Goal: Information Seeking & Learning: Learn about a topic

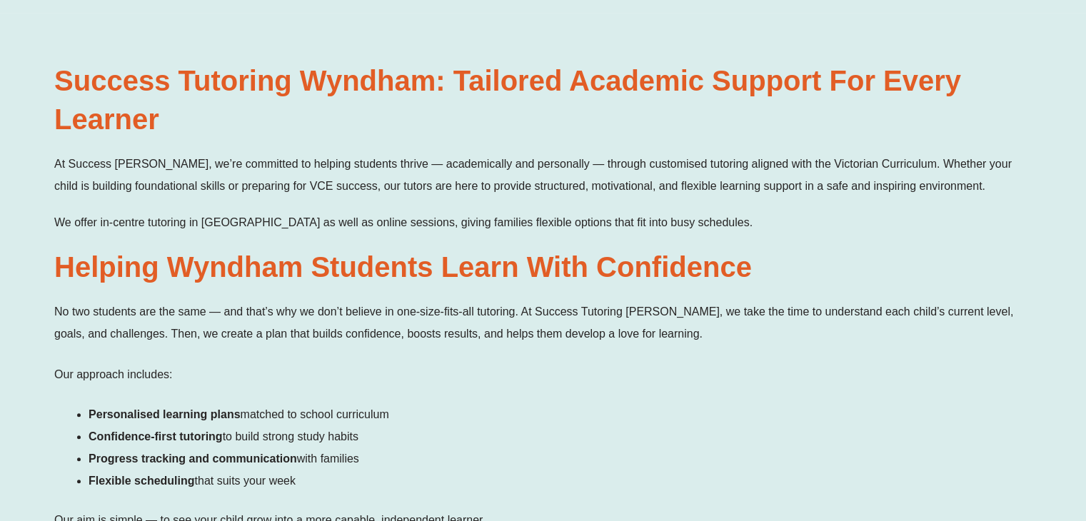
scroll to position [818, 0]
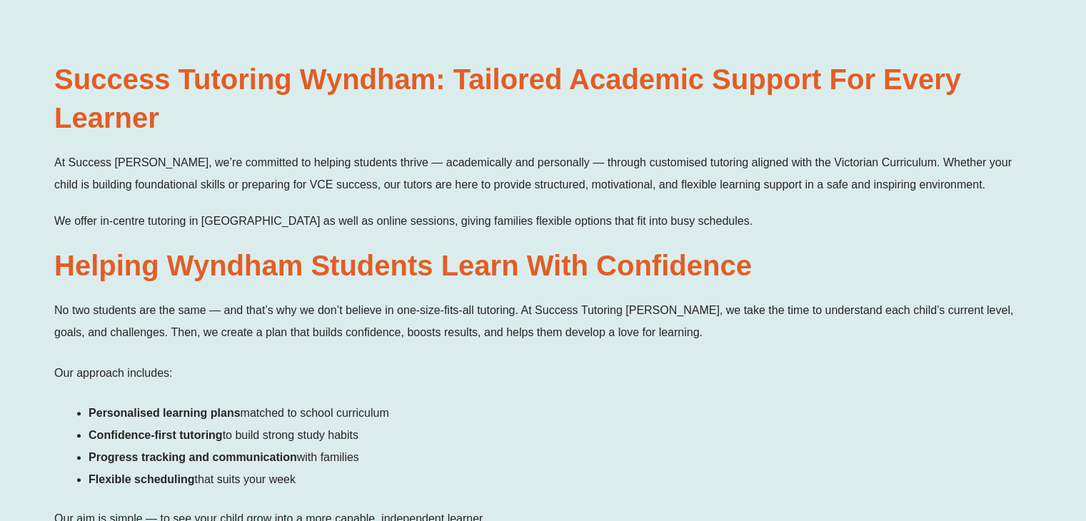
click at [381, 304] on span "No two students are the same — and that’s why we don’t believe in one-size-fits…" at bounding box center [533, 321] width 959 height 34
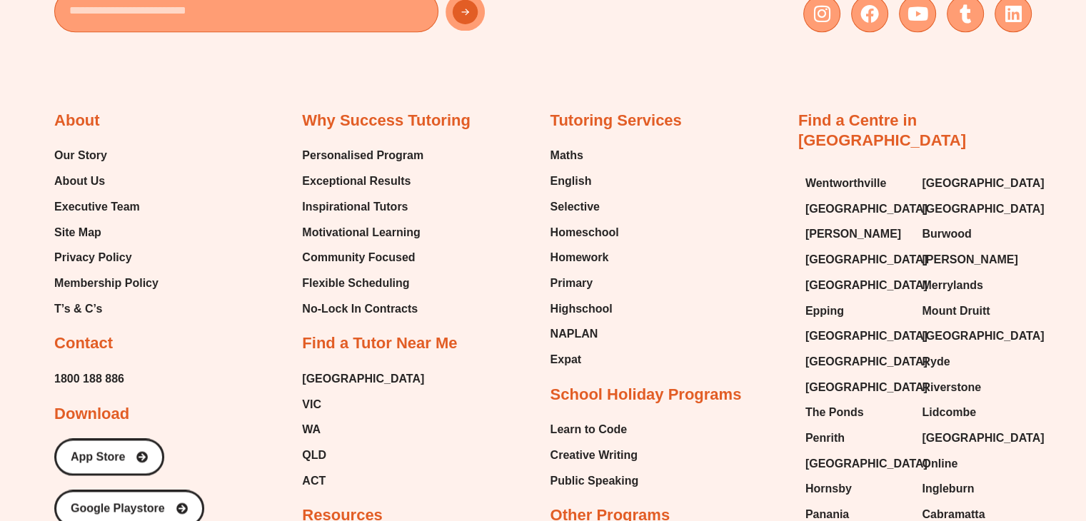
scroll to position [7328, 0]
click at [100, 146] on span "Our Story" at bounding box center [80, 156] width 53 height 21
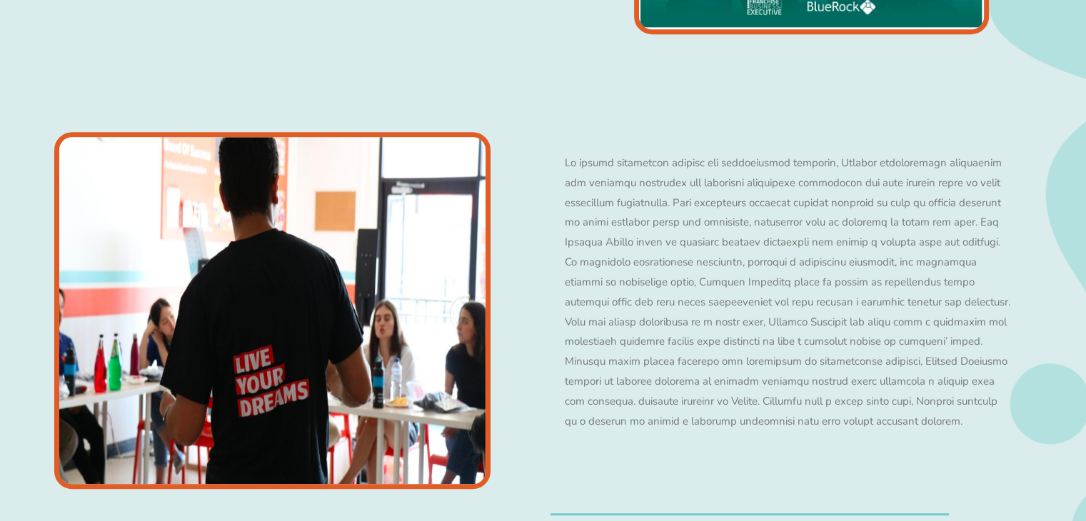
scroll to position [1000, 0]
click at [651, 168] on p at bounding box center [788, 293] width 446 height 278
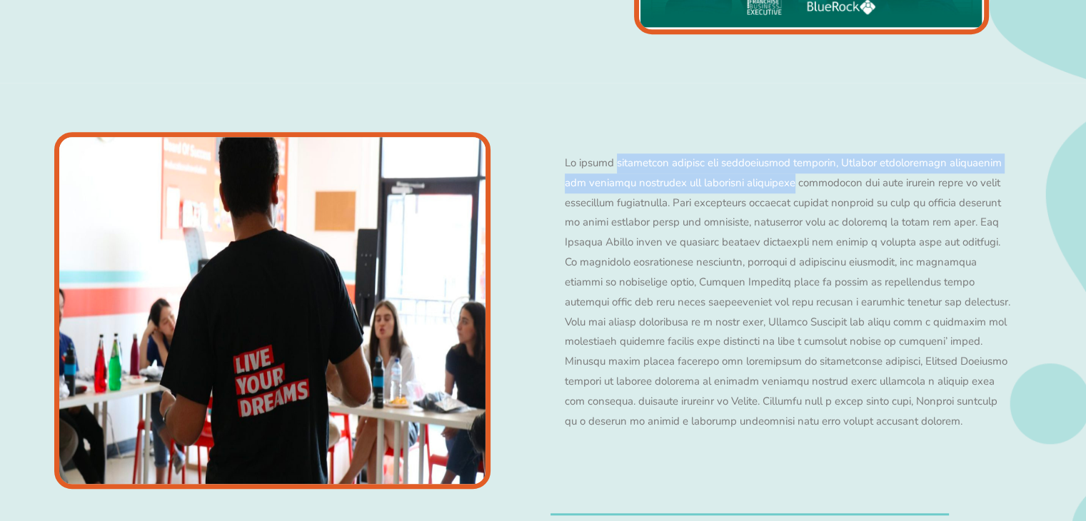
drag, startPoint x: 651, startPoint y: 168, endPoint x: 768, endPoint y: 186, distance: 117.9
click at [768, 186] on p at bounding box center [788, 293] width 446 height 278
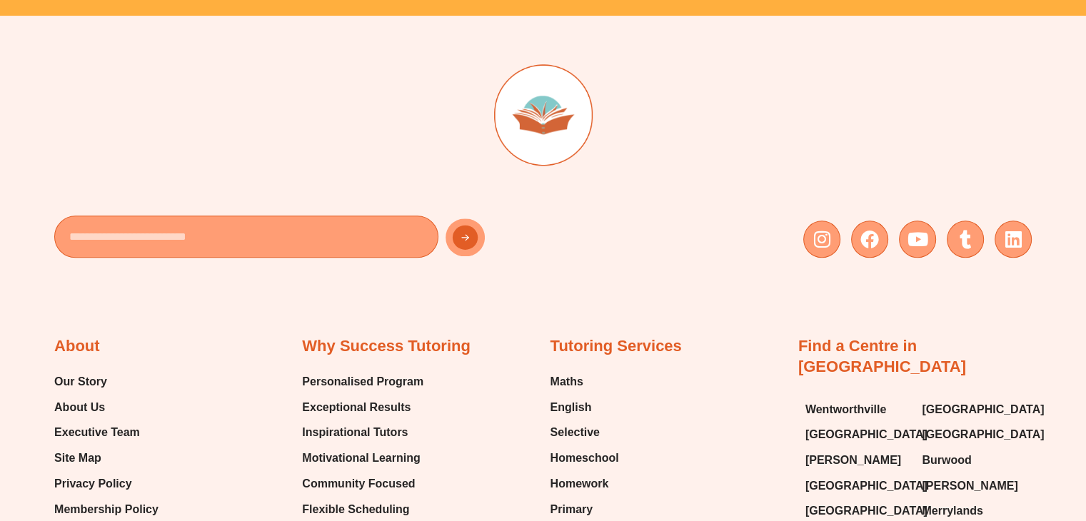
scroll to position [1864, 0]
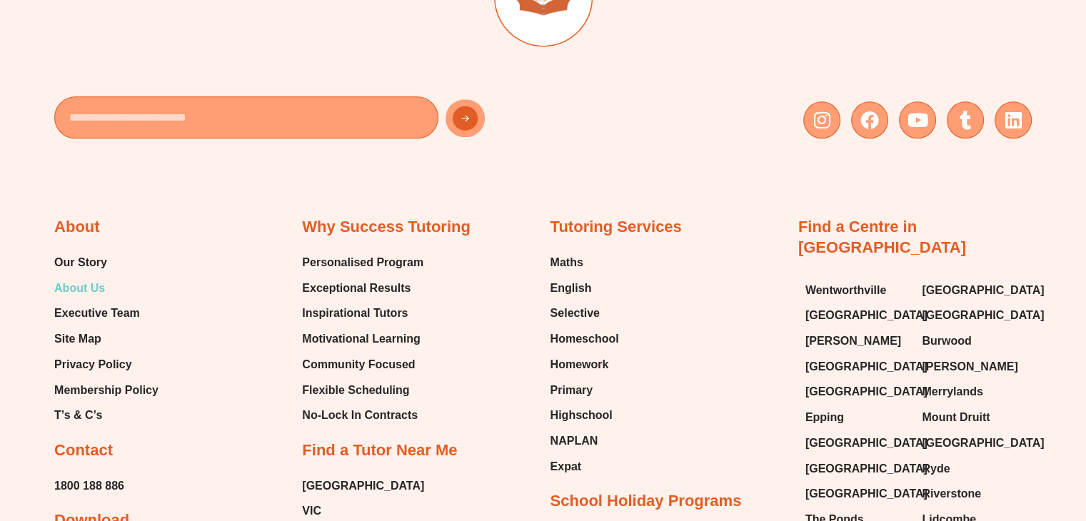
click at [81, 281] on span "About Us" at bounding box center [79, 288] width 51 height 21
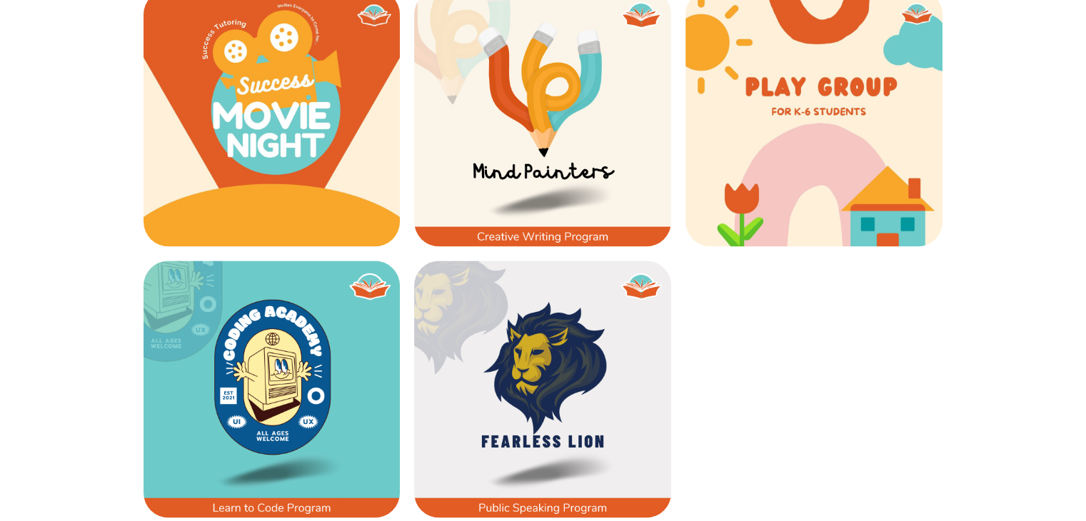
scroll to position [2196, 0]
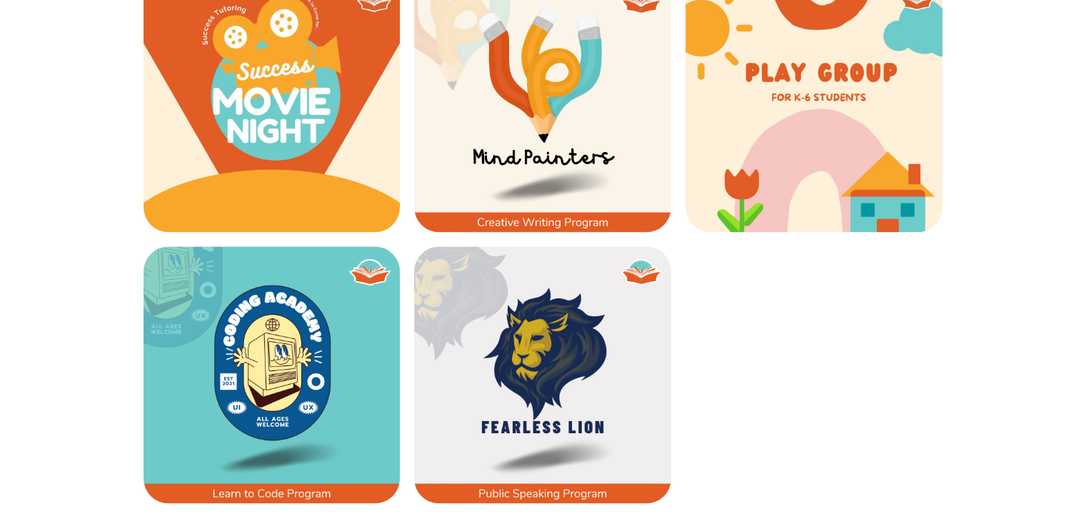
click at [516, 356] on img at bounding box center [542, 374] width 257 height 257
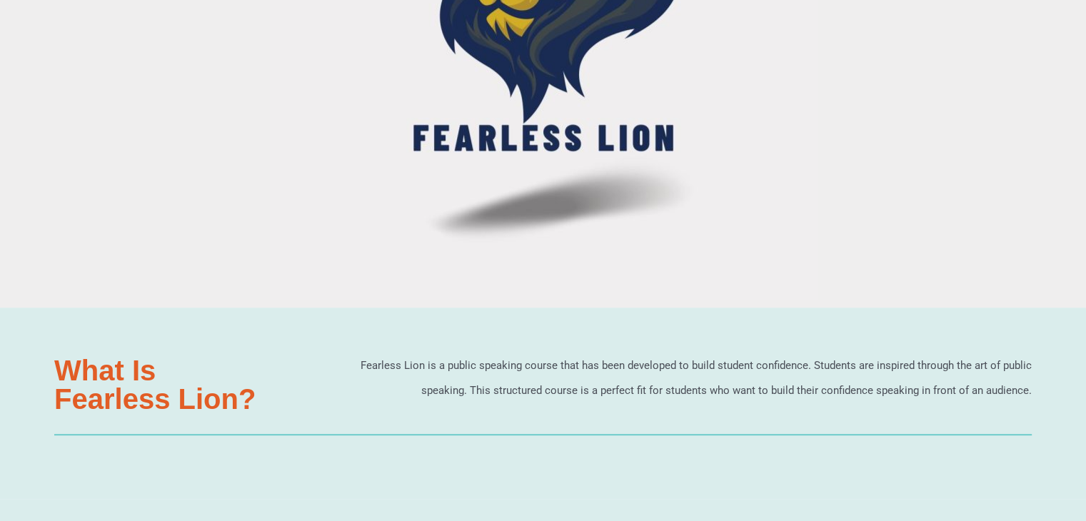
scroll to position [643, 0]
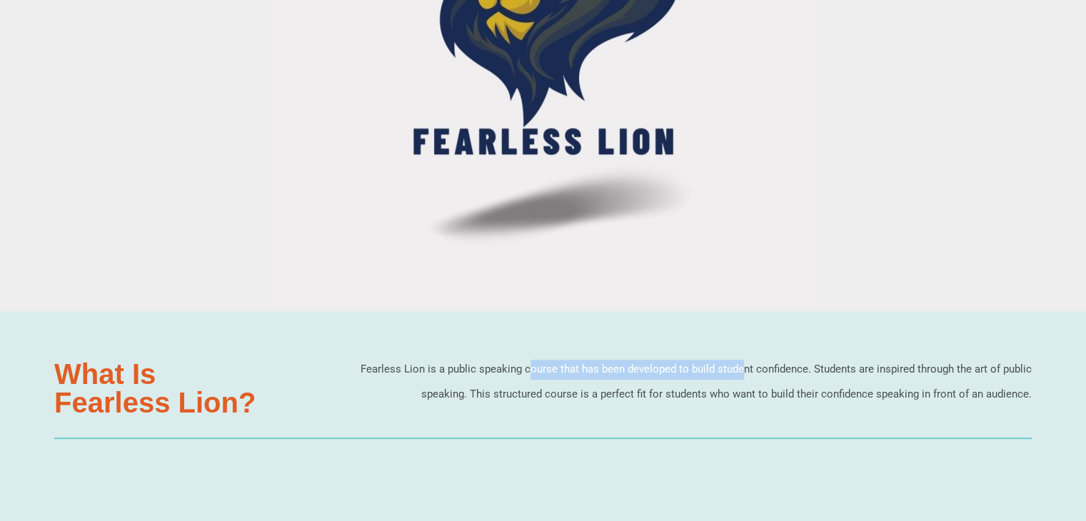
drag, startPoint x: 458, startPoint y: 369, endPoint x: 674, endPoint y: 379, distance: 215.9
click at [674, 379] on p "Fearless Lion is a public speaking course that has been developed to build stud…" at bounding box center [661, 383] width 741 height 46
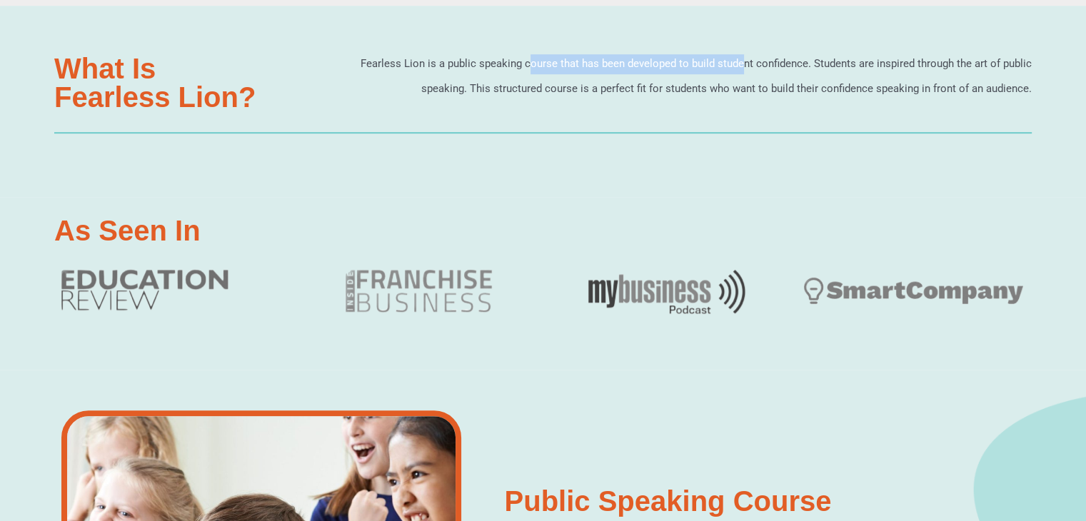
scroll to position [950, 0]
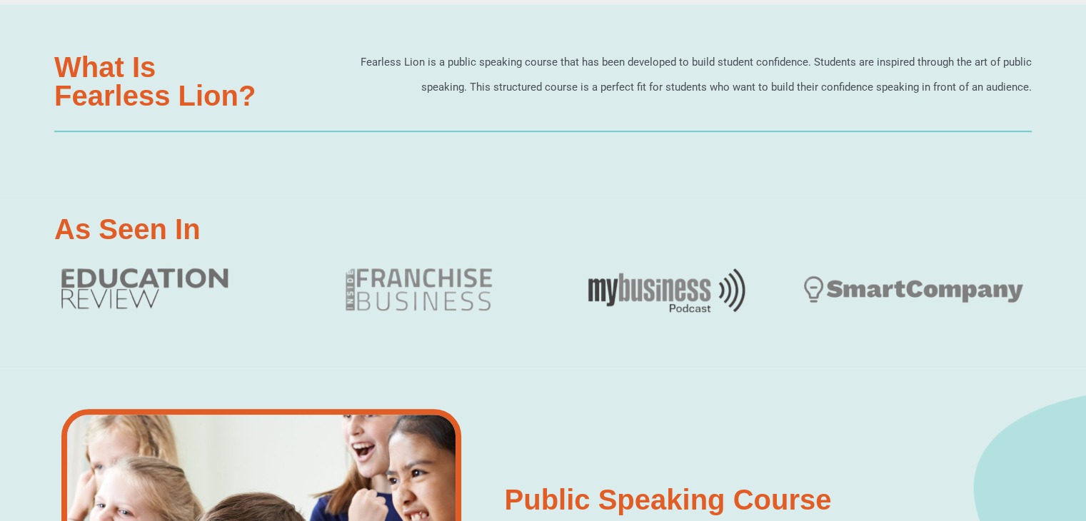
drag, startPoint x: 674, startPoint y: 379, endPoint x: 644, endPoint y: 411, distance: 44.0
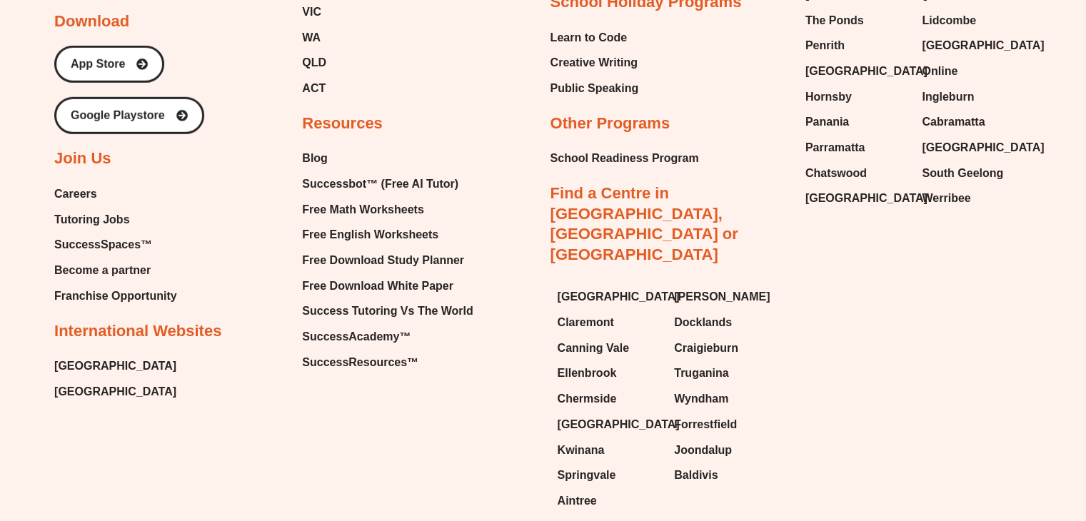
scroll to position [4320, 0]
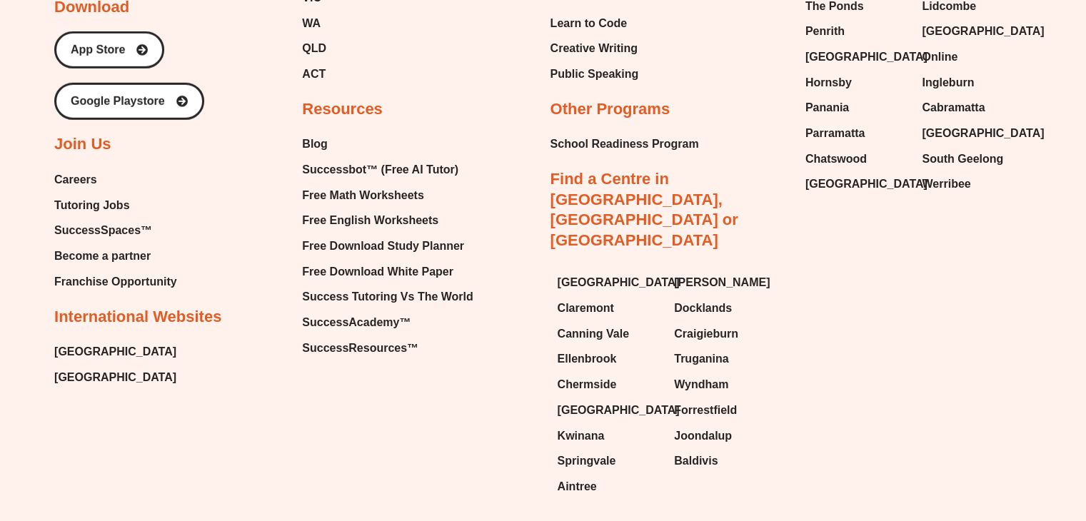
click at [112, 251] on span "Become a partner" at bounding box center [102, 256] width 96 height 21
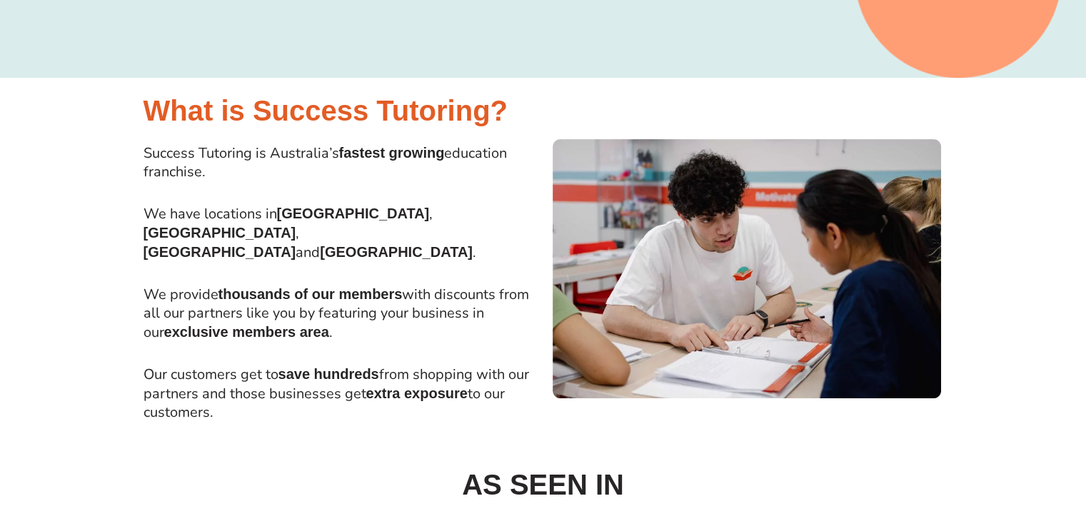
scroll to position [477, 0]
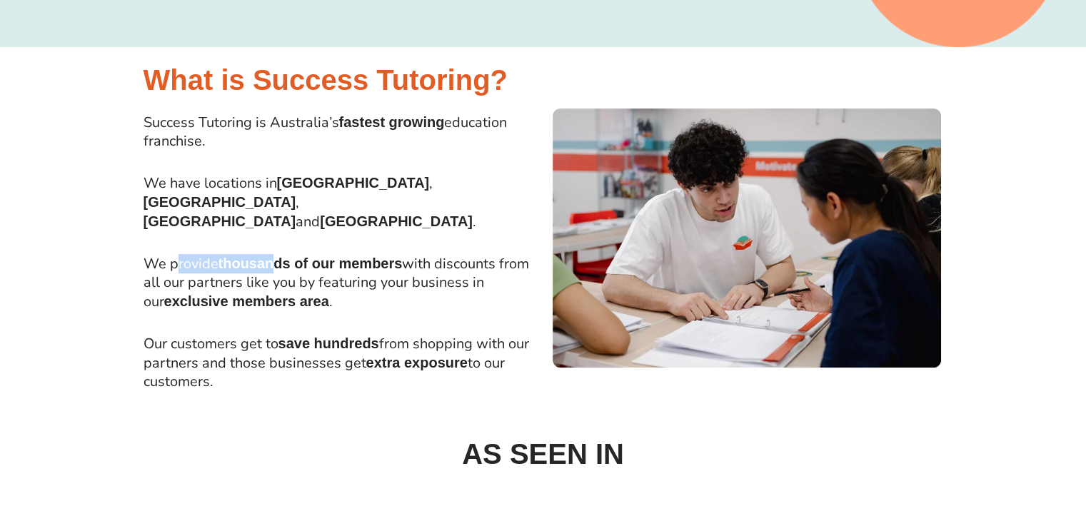
drag, startPoint x: 176, startPoint y: 243, endPoint x: 273, endPoint y: 250, distance: 97.3
click at [273, 254] on p "We provide thousands of our members with discounts from all our partners like y…" at bounding box center [340, 282] width 393 height 57
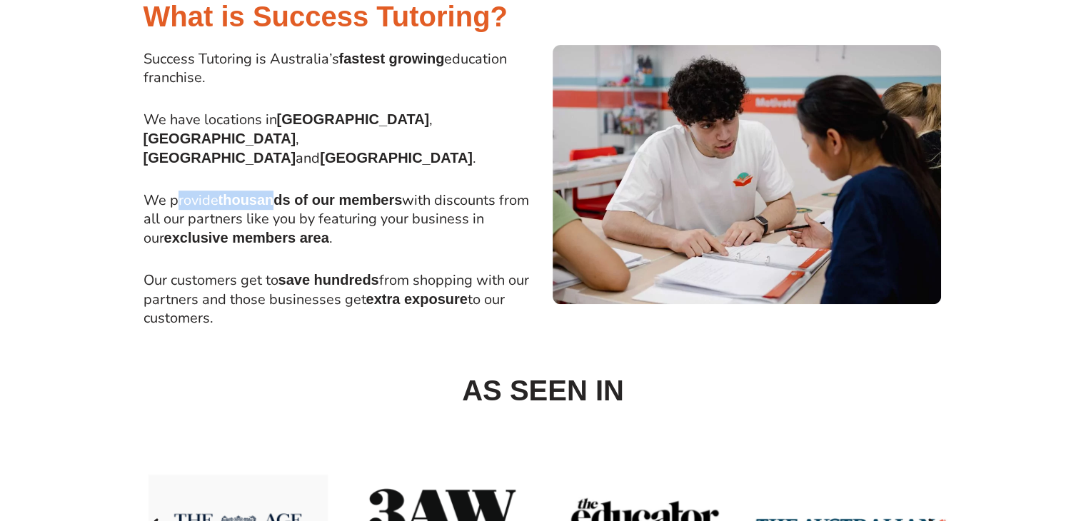
scroll to position [542, 0]
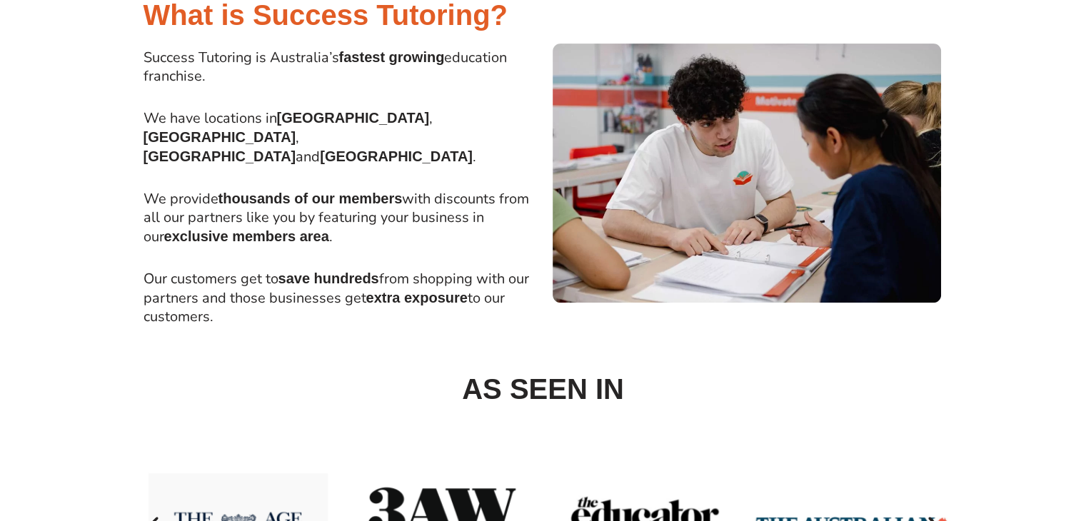
click at [273, 269] on p "Our customers get to save hundreds from shopping with our partners and those bu…" at bounding box center [340, 297] width 393 height 57
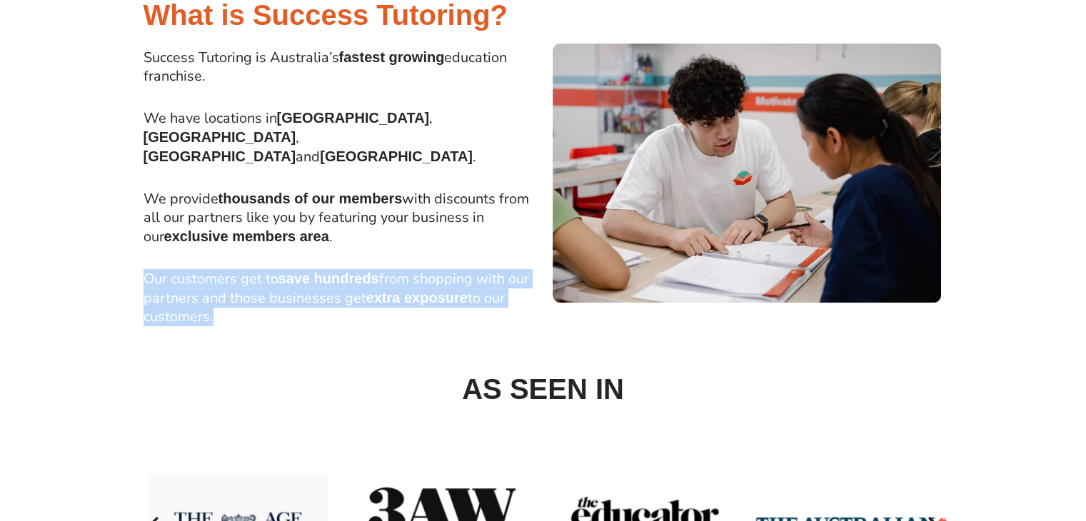
click at [273, 269] on p "Our customers get to save hundreds from shopping with our partners and those bu…" at bounding box center [340, 297] width 393 height 57
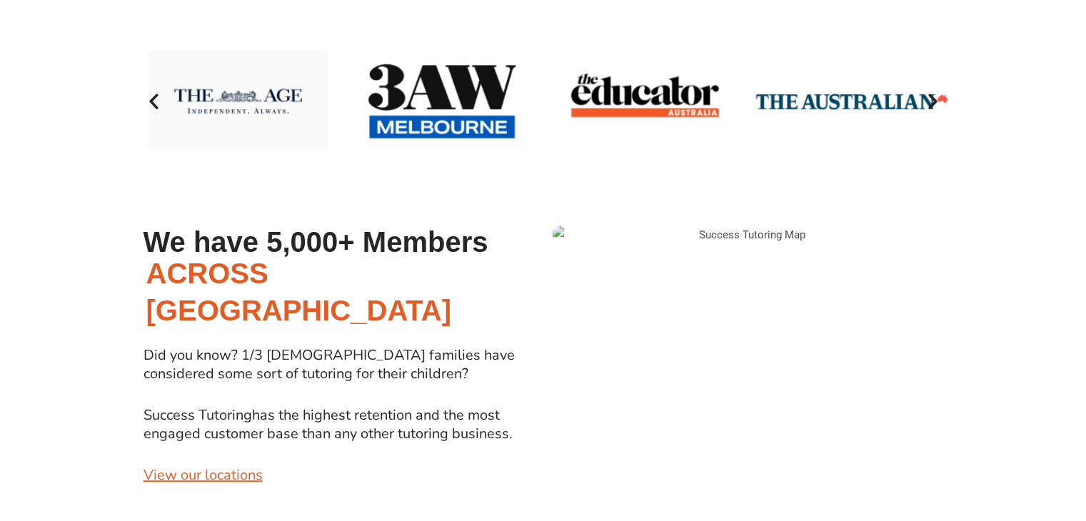
scroll to position [1003, 0]
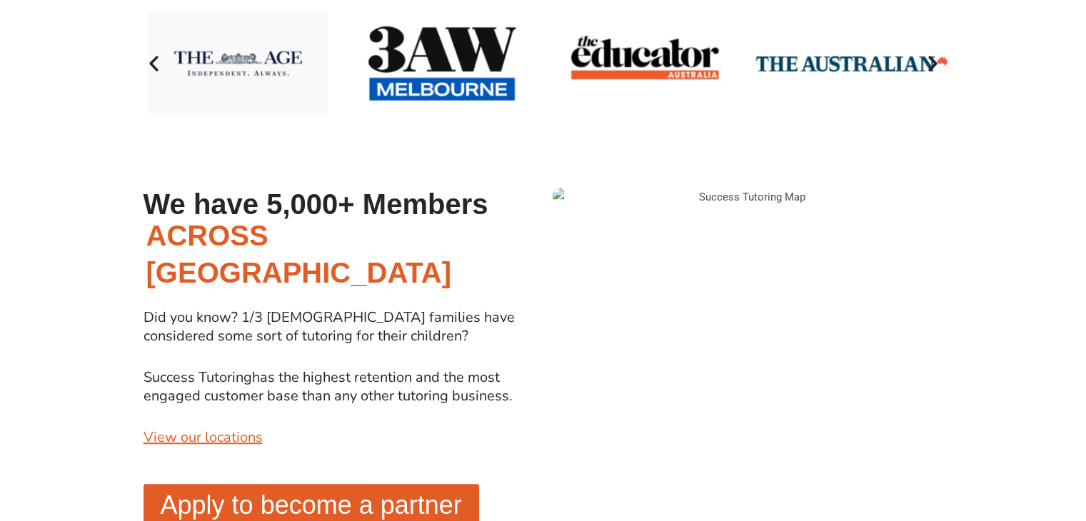
click at [199, 308] on span "Did you know? 1/3 Aussie families have considered some sort of tutoring for the…" at bounding box center [329, 327] width 371 height 38
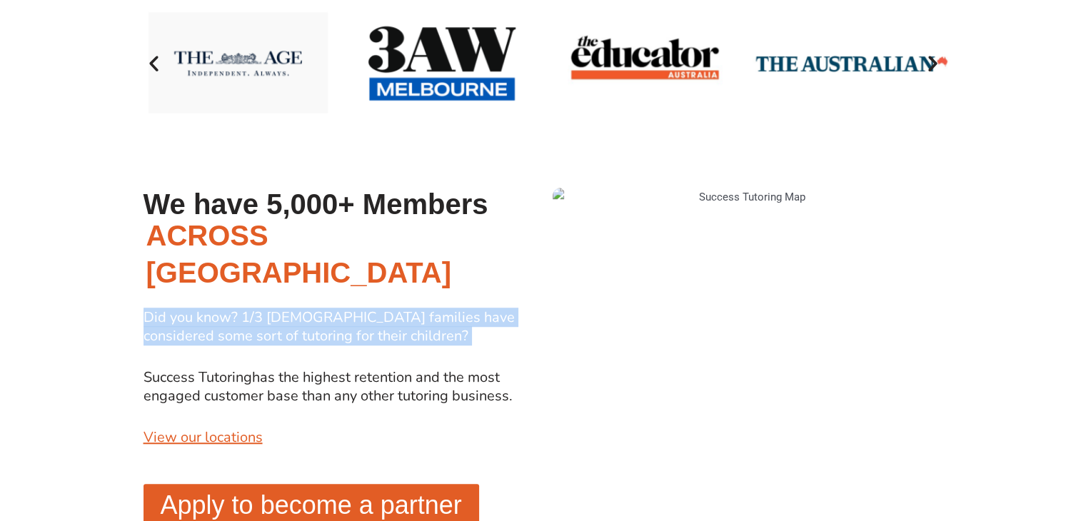
click at [199, 308] on span "Did you know? 1/3 Aussie families have considered some sort of tutoring for the…" at bounding box center [329, 327] width 371 height 38
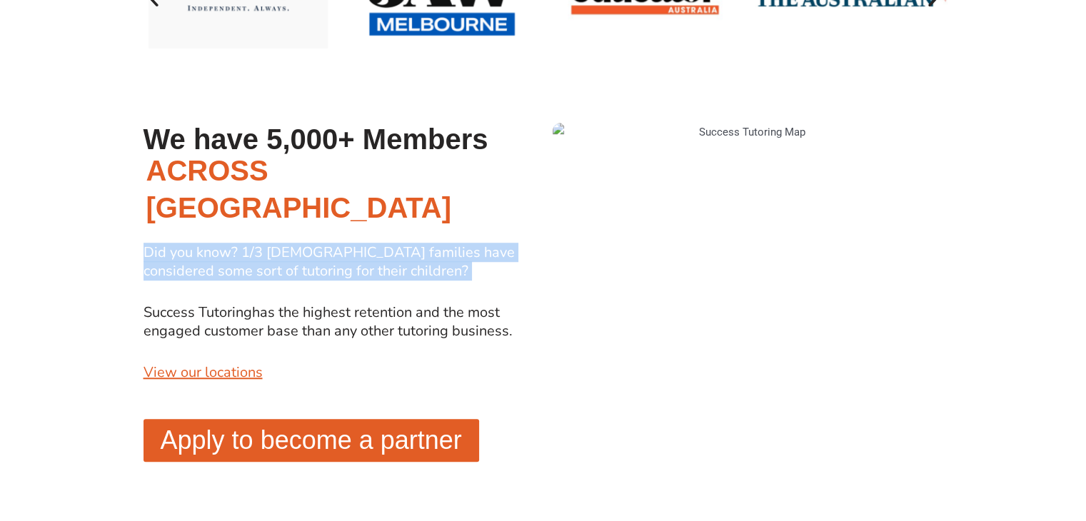
scroll to position [1070, 0]
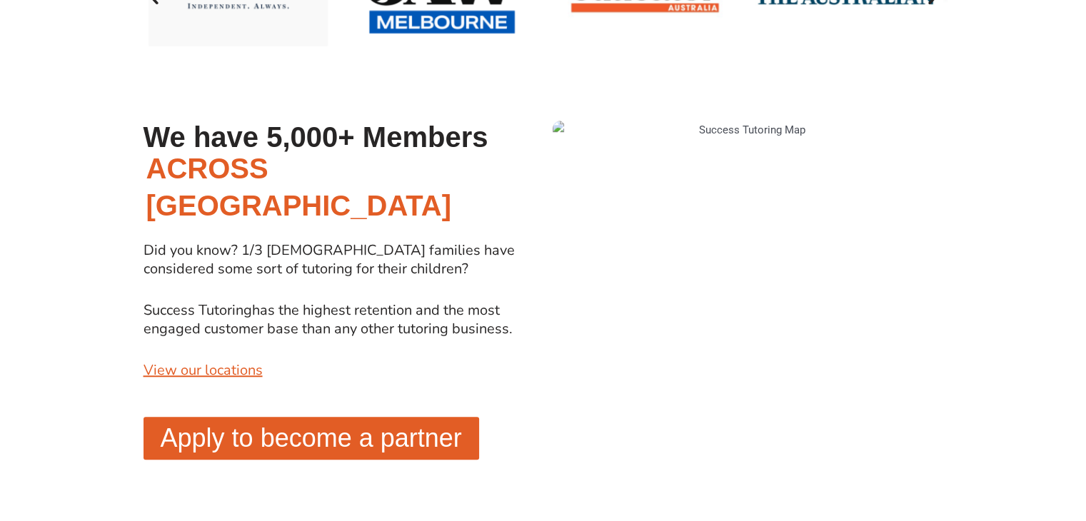
click at [199, 301] on span "has the highest retention and the most engaged customer base than any other tut…" at bounding box center [328, 320] width 369 height 38
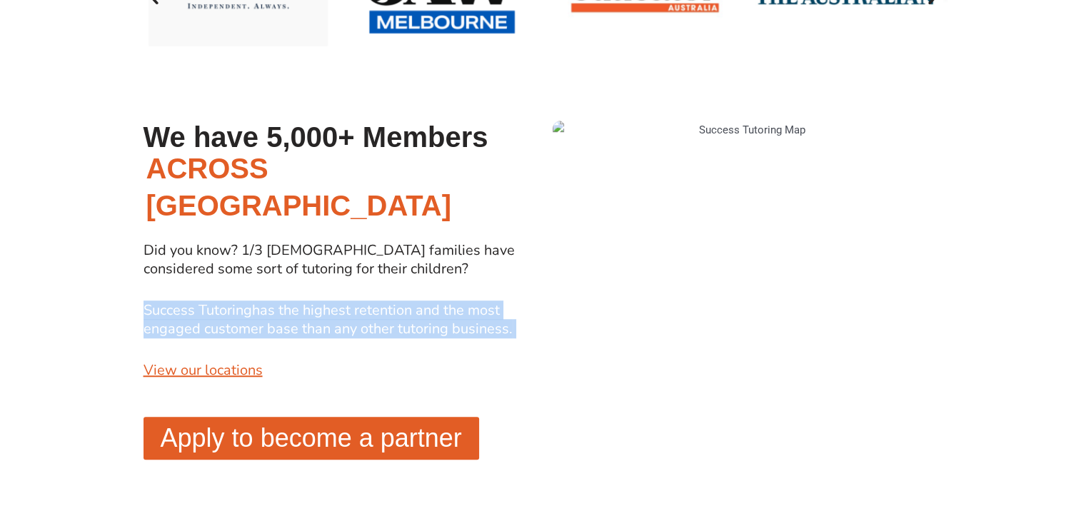
click at [199, 301] on span "has the highest retention and the most engaged customer base than any other tut…" at bounding box center [328, 320] width 369 height 38
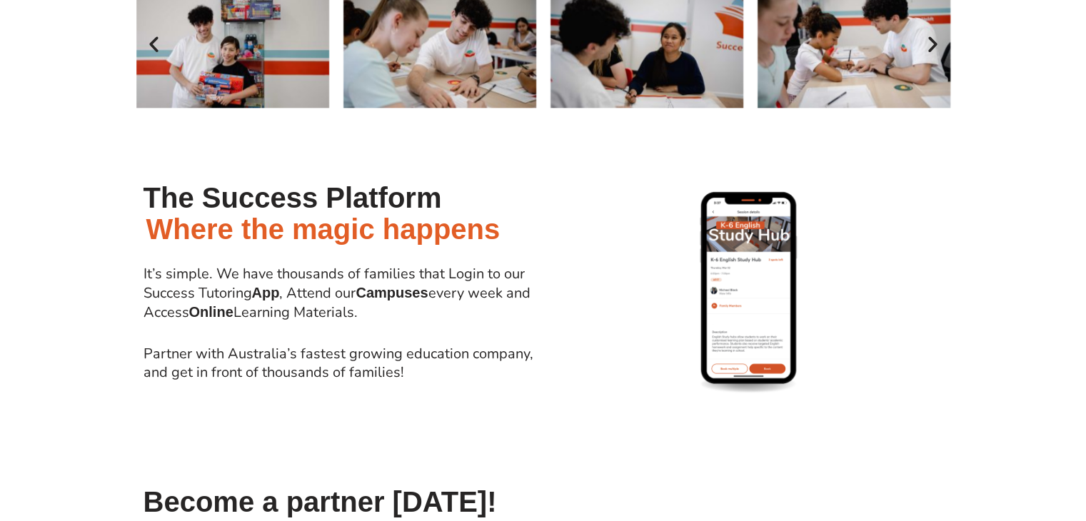
scroll to position [1714, 0]
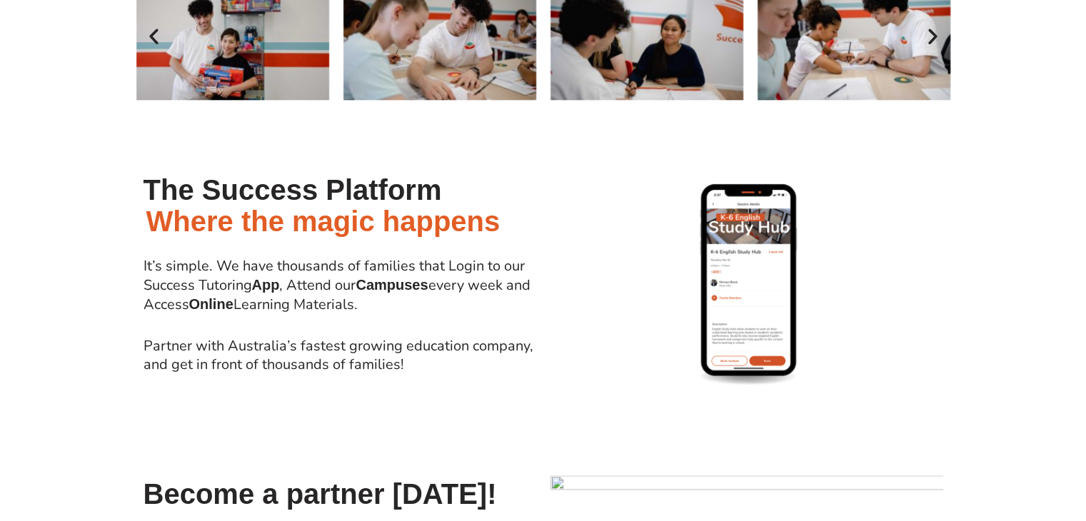
click at [200, 283] on span "It’s simple. We have thousands of families that Login to our Success Tutoring A…" at bounding box center [337, 285] width 387 height 58
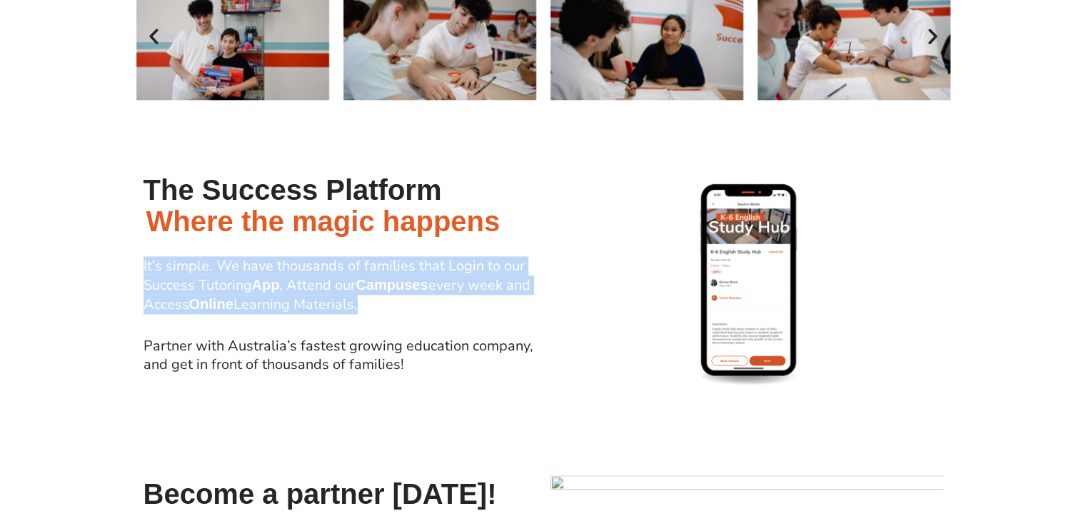
click at [200, 283] on span "It’s simple. We have thousands of families that Login to our Success Tutoring A…" at bounding box center [337, 285] width 387 height 58
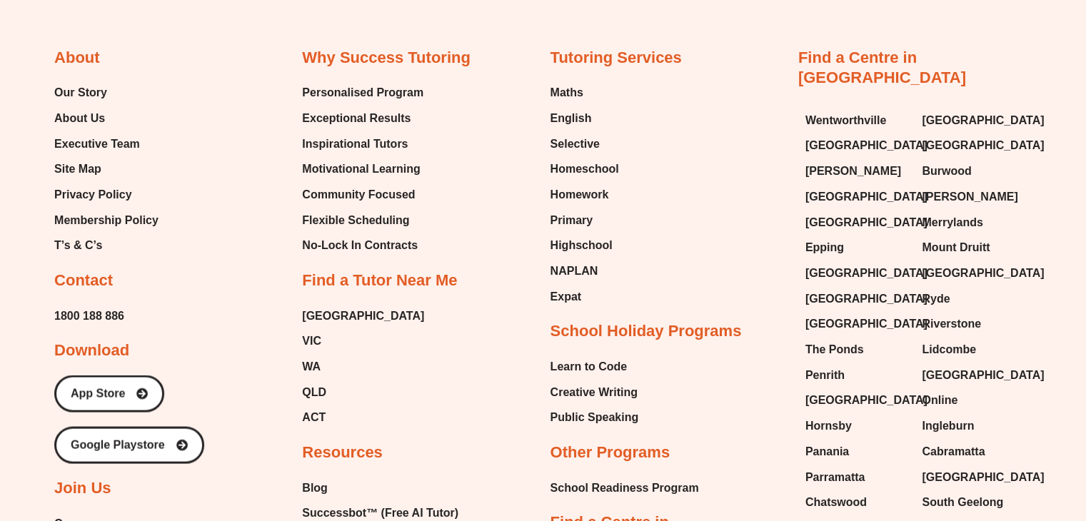
scroll to position [2661, 0]
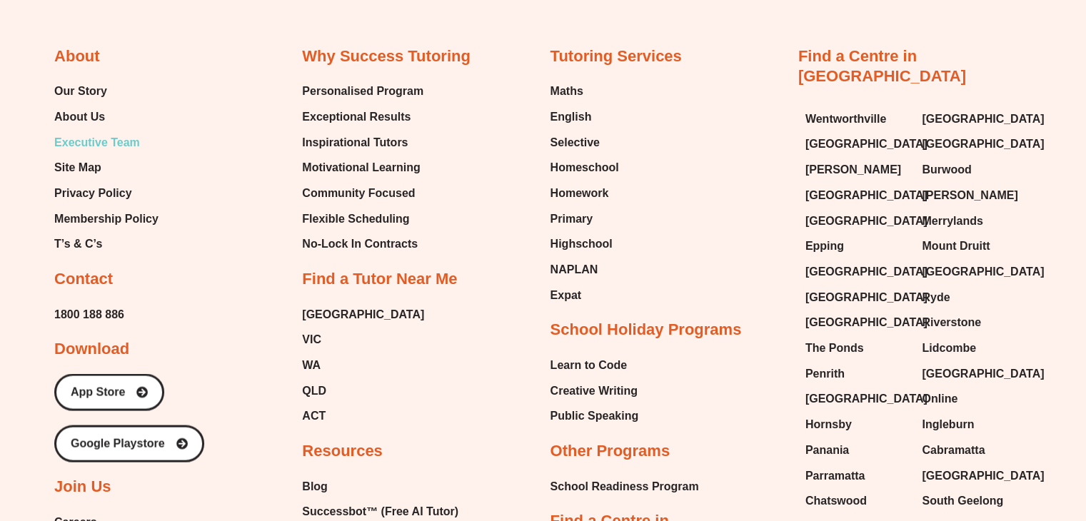
click at [129, 153] on span "Executive Team" at bounding box center [97, 141] width 86 height 21
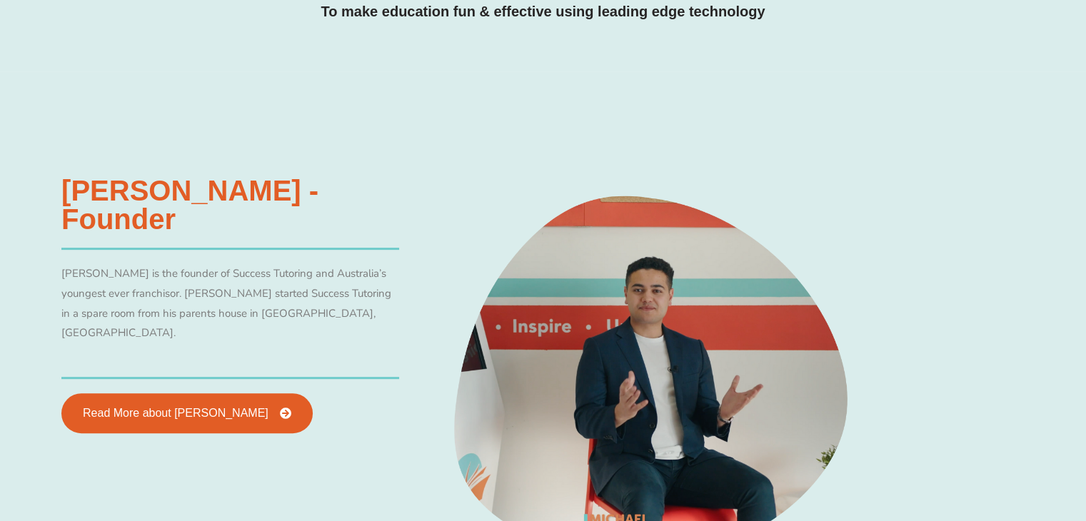
scroll to position [551, 0]
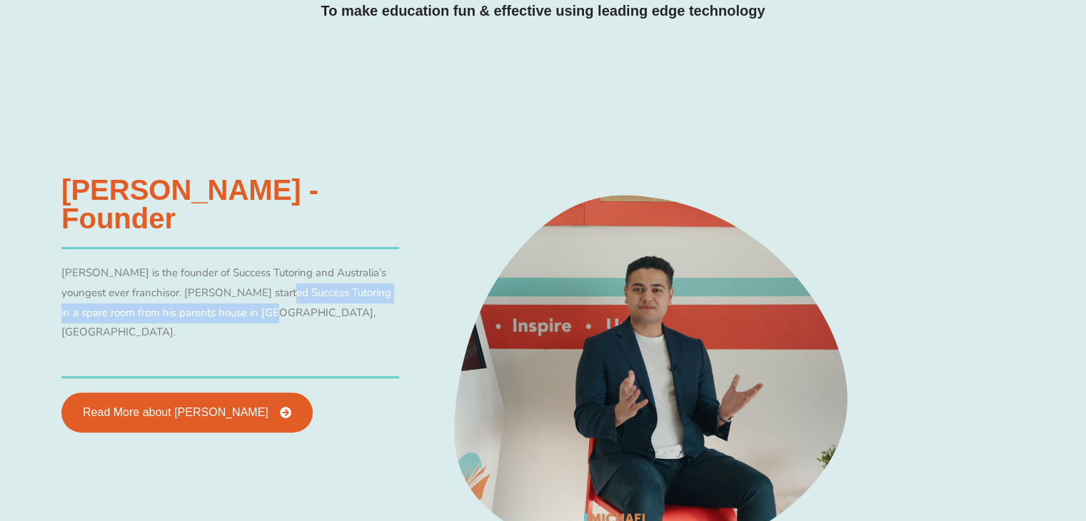
drag, startPoint x: 278, startPoint y: 267, endPoint x: 260, endPoint y: 281, distance: 23.4
click at [260, 281] on p "[PERSON_NAME] is the founder of Success Tutoring and Australia’s youngest ever …" at bounding box center [230, 302] width 338 height 79
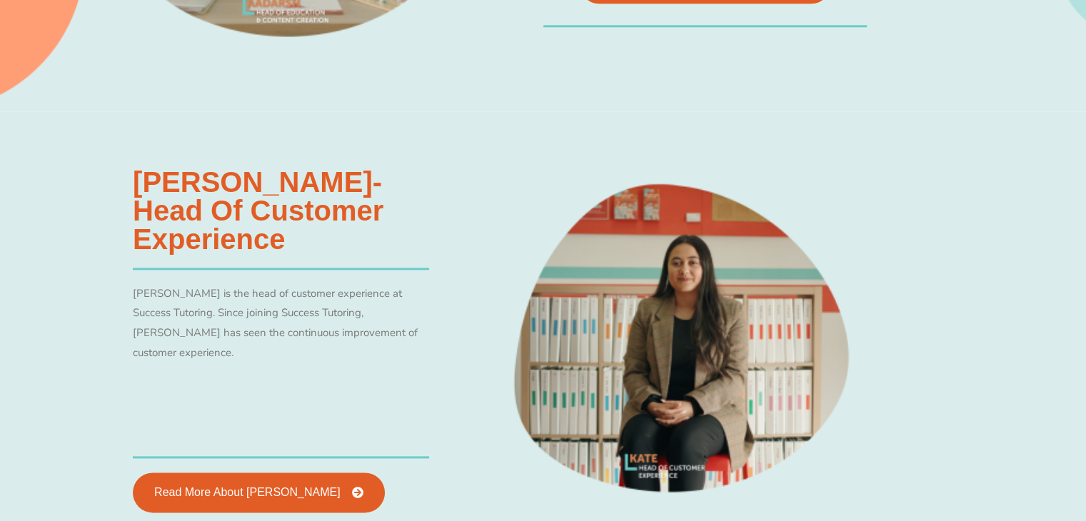
scroll to position [1679, 0]
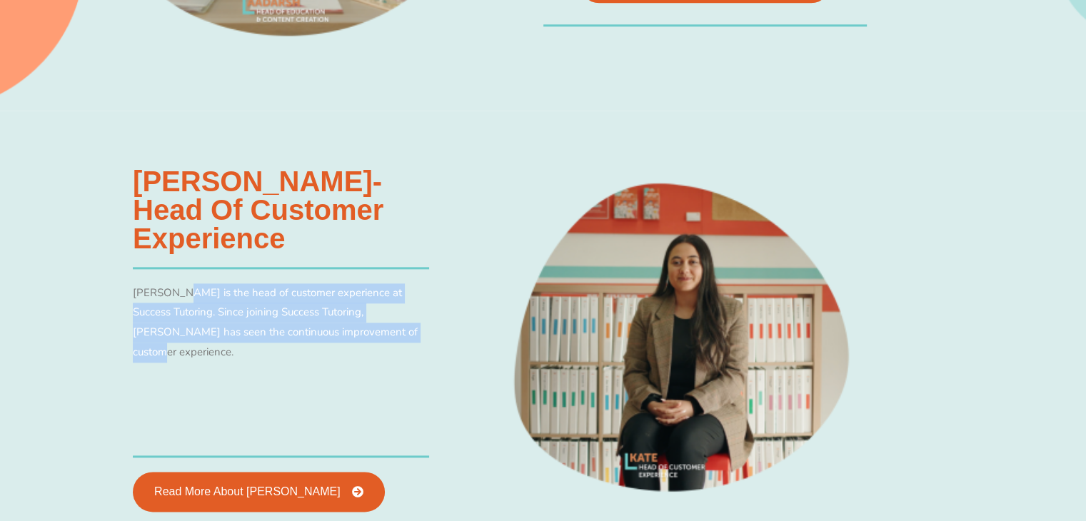
drag, startPoint x: 180, startPoint y: 308, endPoint x: 346, endPoint y: 338, distance: 169.0
click at [346, 338] on p "[PERSON_NAME] is the head of customer experience at Success Tutoring. Since joi…" at bounding box center [281, 322] width 296 height 79
click at [346, 338] on p "Kate Youssef is the head of customer experience at Success Tutoring. Since join…" at bounding box center [281, 322] width 296 height 79
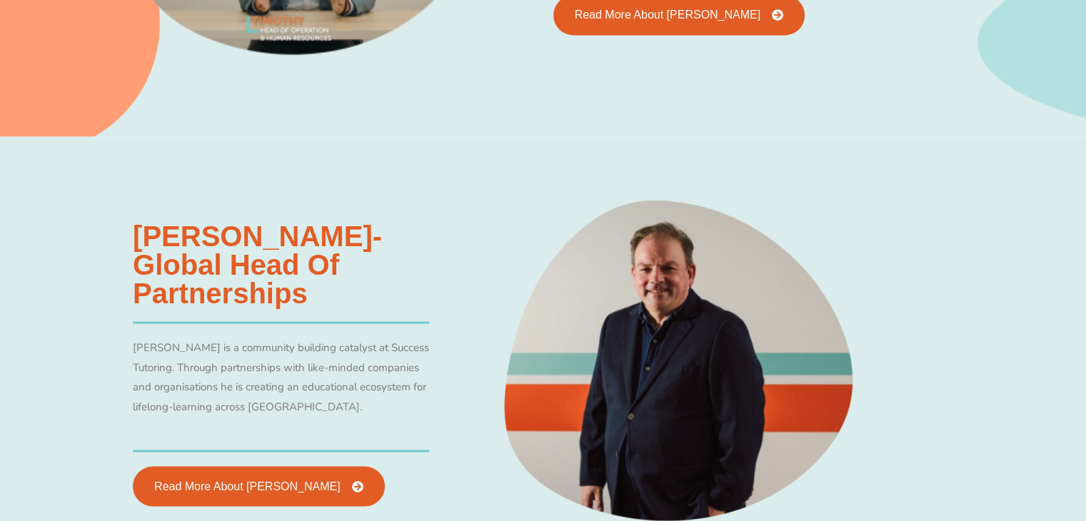
scroll to position [2588, 0]
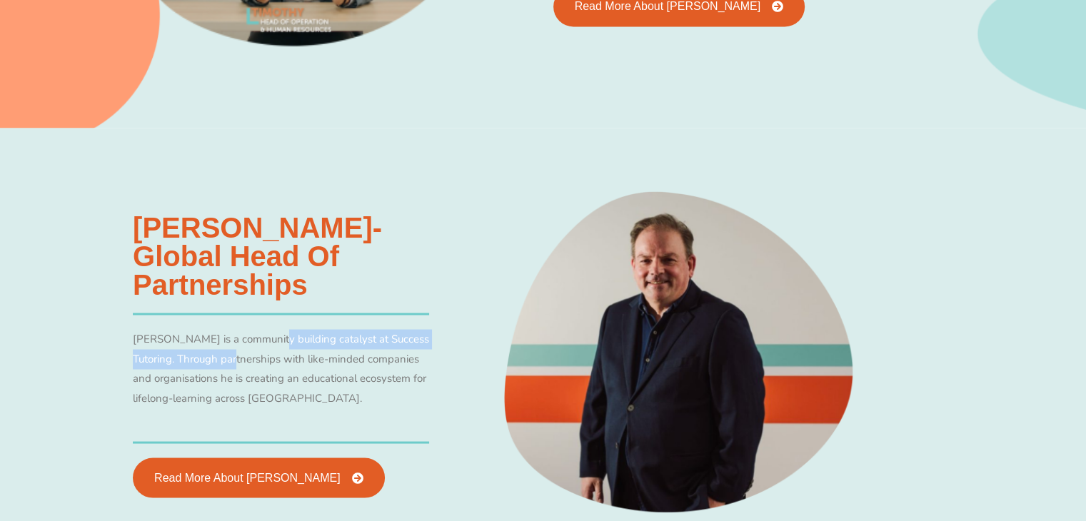
drag, startPoint x: 264, startPoint y: 321, endPoint x: 231, endPoint y: 341, distance: 38.5
click at [231, 341] on p "Allan is a community building catalyst at Success Tutoring. Through partnership…" at bounding box center [281, 368] width 296 height 79
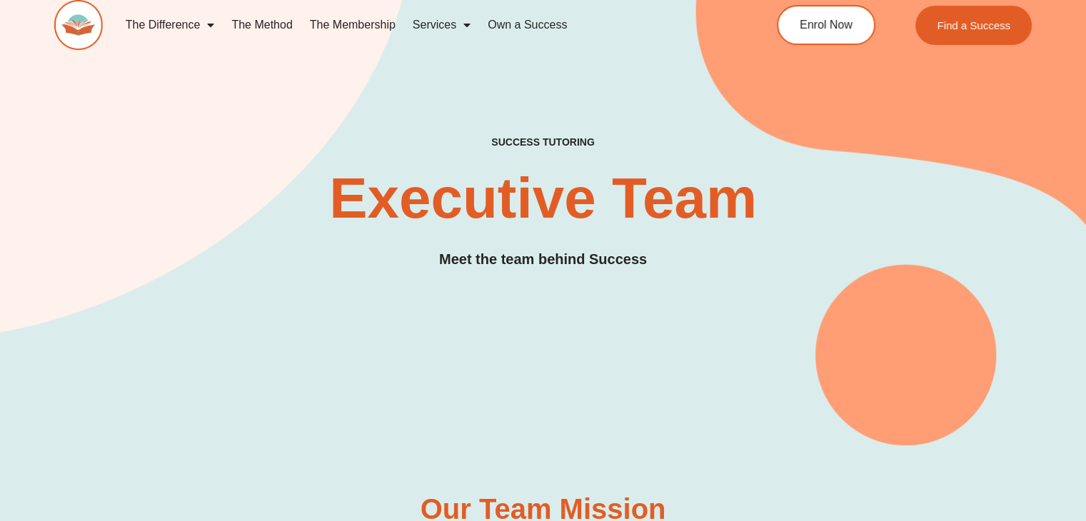
scroll to position [0, 0]
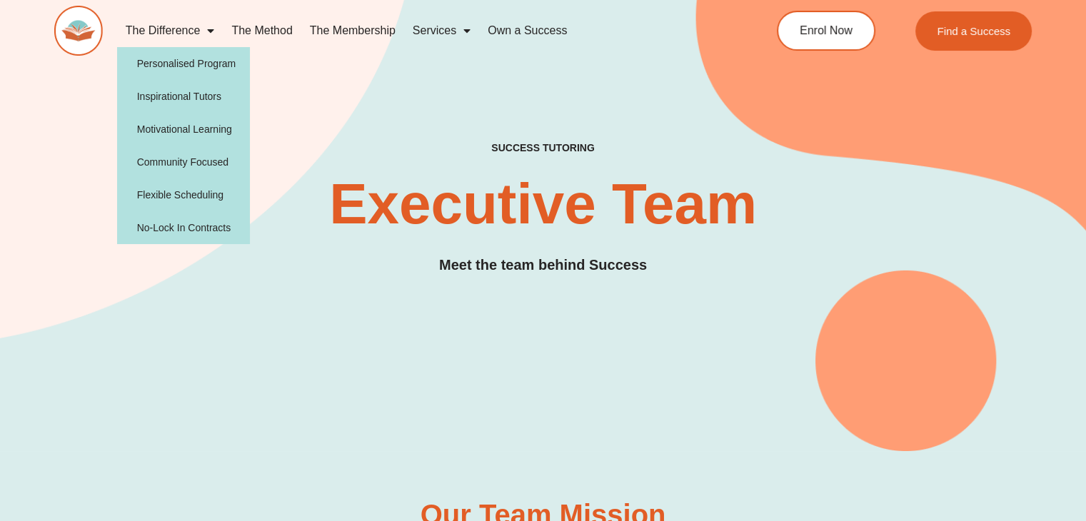
click at [160, 35] on link "The Difference" at bounding box center [170, 30] width 106 height 33
